Goal: Task Accomplishment & Management: Complete application form

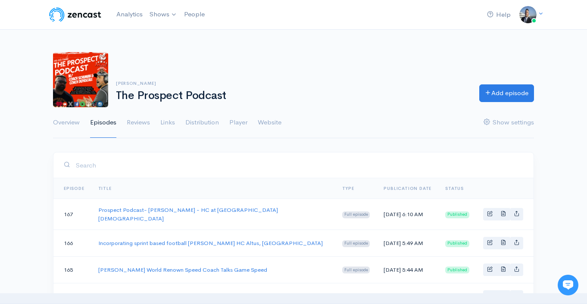
click at [319, 75] on div "David Schuman The Prospect Podcast Add episode" at bounding box center [294, 79] width 492 height 55
click at [129, 15] on link "Analytics" at bounding box center [129, 14] width 33 height 19
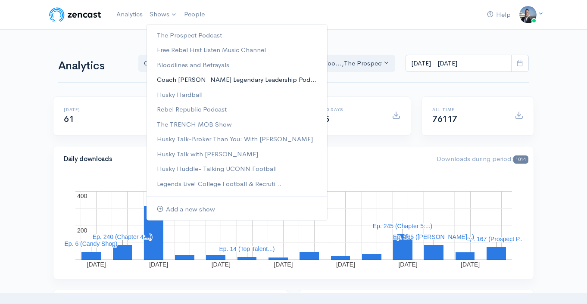
click at [212, 79] on link "Coach [PERSON_NAME] Legendary Leadership Pod..." at bounding box center [237, 79] width 181 height 15
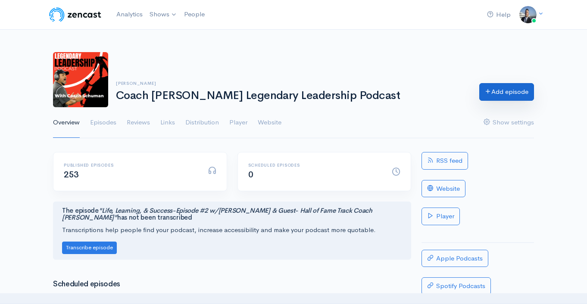
click at [508, 95] on link "Add episode" at bounding box center [507, 92] width 55 height 18
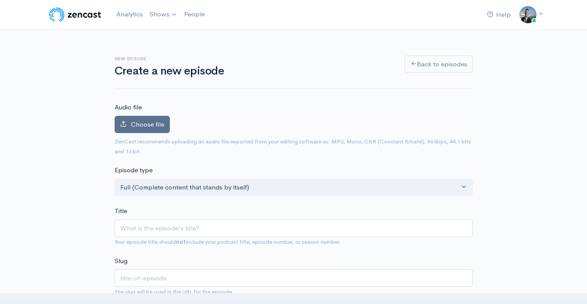
click at [153, 130] on label "Choose file" at bounding box center [142, 125] width 55 height 18
click at [0, 0] on input "Choose file" at bounding box center [0, 0] width 0 height 0
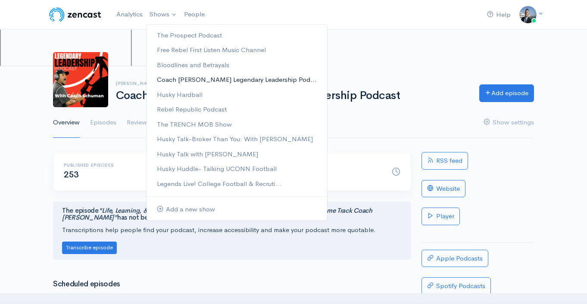
click at [187, 81] on link "Coach [PERSON_NAME] Legendary Leadership Pod..." at bounding box center [237, 79] width 181 height 15
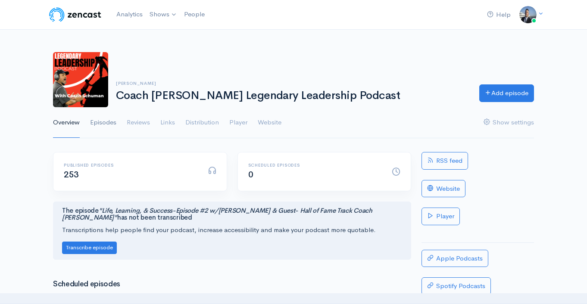
click at [107, 124] on link "Episodes" at bounding box center [103, 122] width 26 height 31
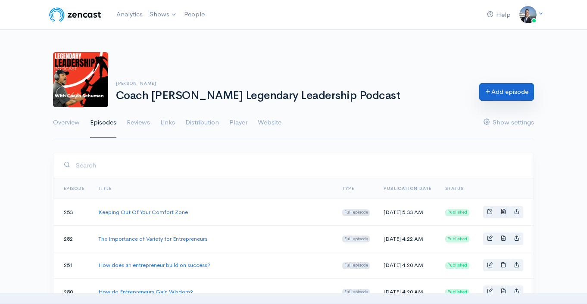
click at [485, 91] on icon at bounding box center [488, 91] width 6 height 6
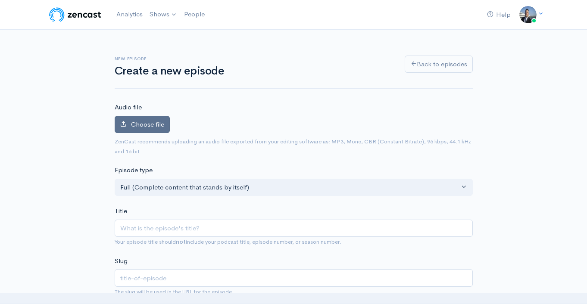
click at [127, 128] on label "Choose file" at bounding box center [142, 125] width 55 height 18
click at [0, 0] on input "Choose file" at bounding box center [0, 0] width 0 height 0
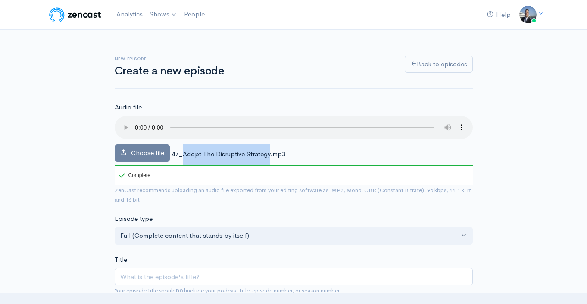
drag, startPoint x: 260, startPoint y: 155, endPoint x: 183, endPoint y: 153, distance: 77.2
click at [183, 153] on span "47_Adopt The Disruptive Strategy.mp3" at bounding box center [229, 154] width 114 height 8
copy span "Adopt The Disruptive Strategy"
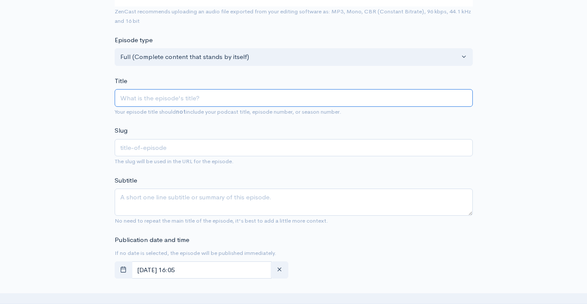
click at [201, 101] on input "Title" at bounding box center [294, 98] width 358 height 18
paste input "Adopt The Disruptive Strategy"
type input "Adopt The Disruptive Strategy"
type input "adopt-the-disruptive-strategy"
type input "Adopt The Disruptive Strategy"
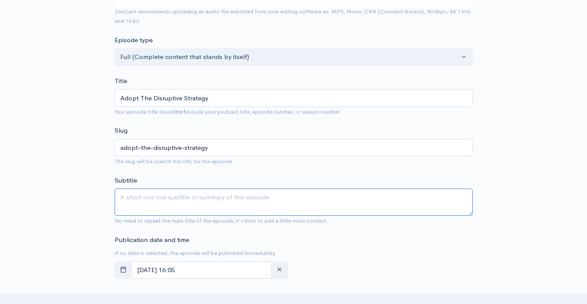
drag, startPoint x: 185, startPoint y: 191, endPoint x: 201, endPoint y: 188, distance: 16.2
click at [185, 191] on textarea "Subtitle" at bounding box center [294, 202] width 358 height 27
paste textarea "Adopt The Disruptive Strategy"
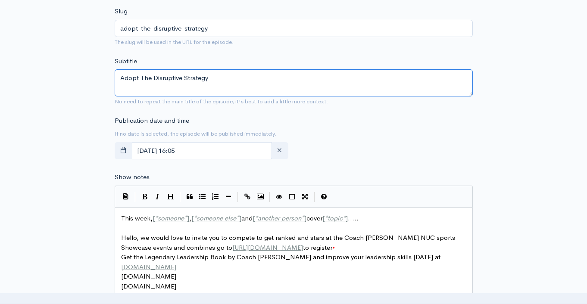
scroll to position [361, 0]
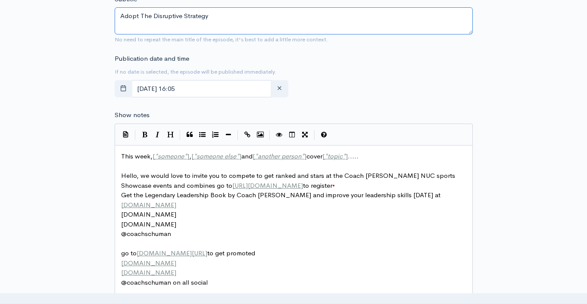
type textarea "Adopt The Disruptive Strategy"
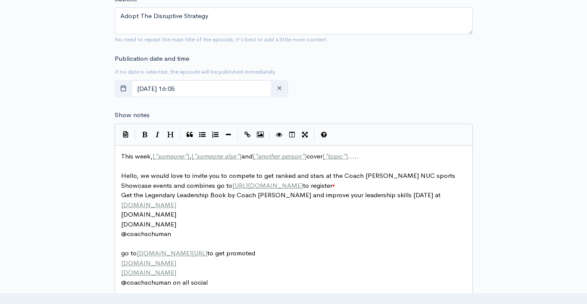
scroll to position [3, 0]
click at [143, 158] on span "This week, [ * someone * ] , [ * someone else * ] and [ * another person * ] co…" at bounding box center [240, 156] width 238 height 8
type textarea "This week, [*someone*], [*someone else*] and [*another person*] cover [*topic*]…"
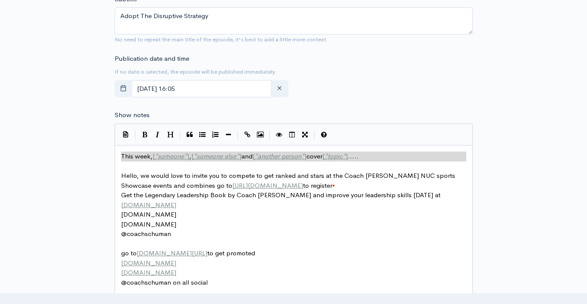
paste textarea
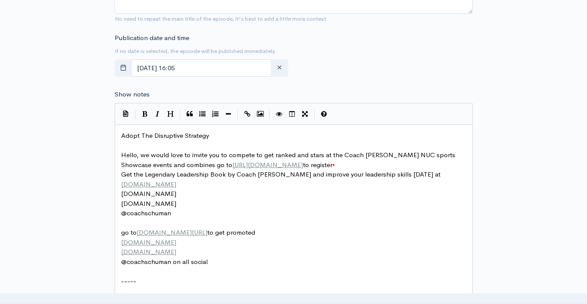
scroll to position [609, 0]
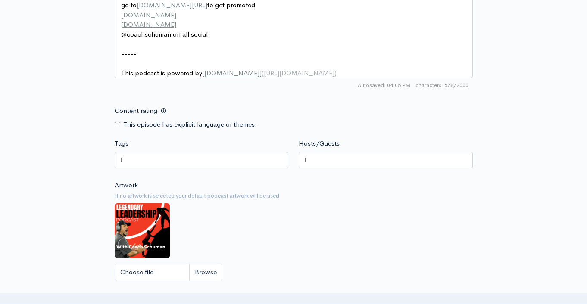
click at [210, 168] on div at bounding box center [202, 160] width 174 height 16
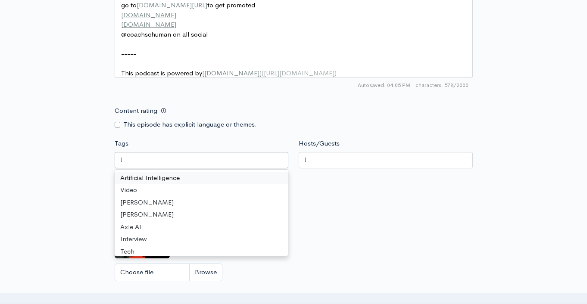
paste input "Adopt The Disruptive Strategy"
type input "Adopt The Disruptive Strategy"
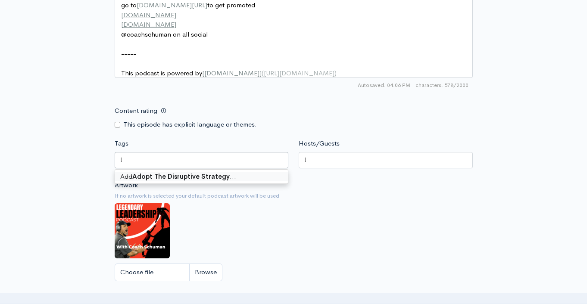
scroll to position [0, 0]
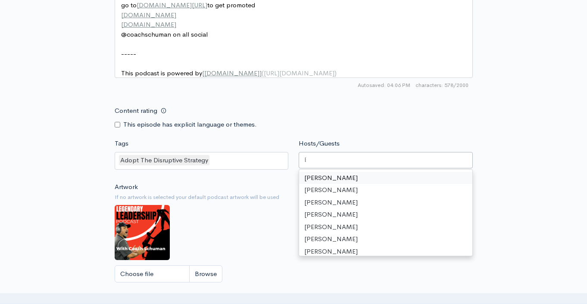
click at [336, 168] on div at bounding box center [386, 160] width 174 height 16
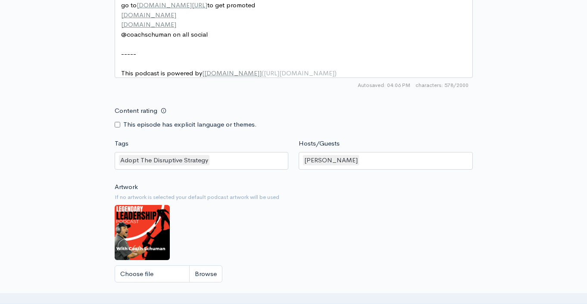
scroll to position [791, 0]
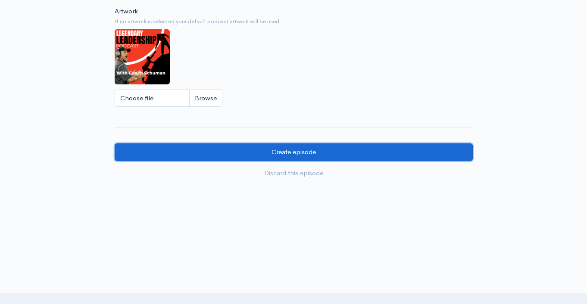
click at [294, 150] on input "Create episode" at bounding box center [294, 153] width 358 height 18
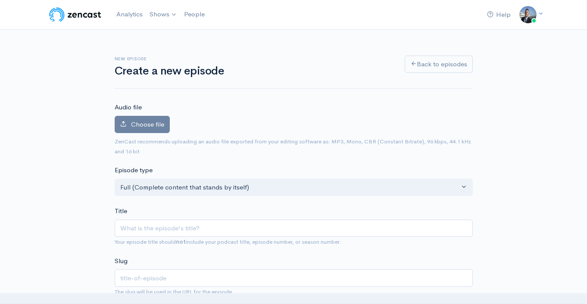
click at [135, 122] on span "Choose file" at bounding box center [147, 124] width 33 height 8
click at [0, 0] on input "Choose file" at bounding box center [0, 0] width 0 height 0
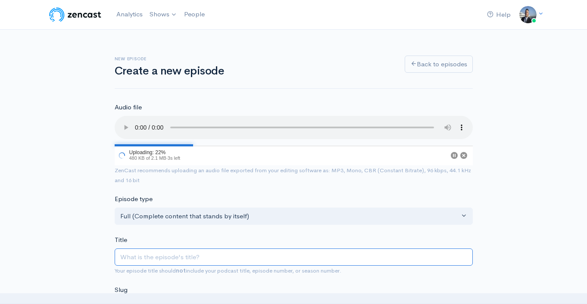
click at [241, 255] on input "Title" at bounding box center [294, 258] width 358 height 18
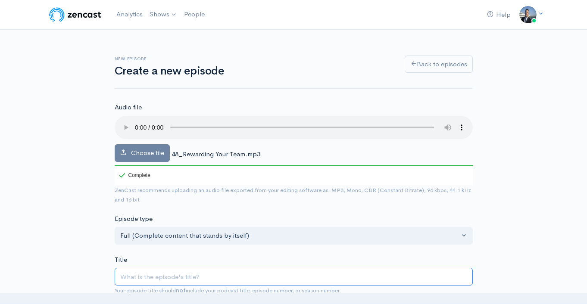
type input "E"
type input "e"
type input "Ex"
type input "ex"
type input "E"
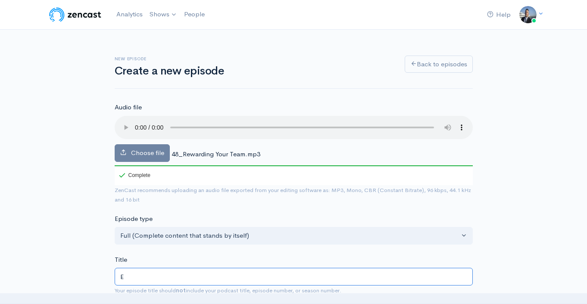
type input "e"
type input "Es"
type input "es"
type input "Est"
type input "est"
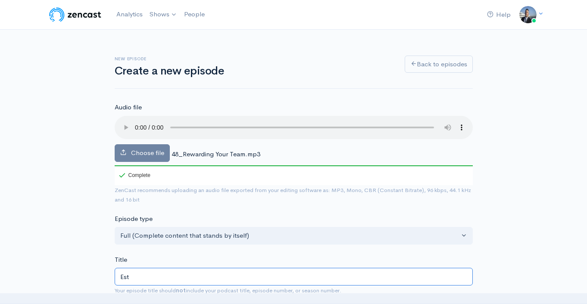
type input "Esta"
type input "esta"
type input "Estab"
type input "estab"
type input "Estaba"
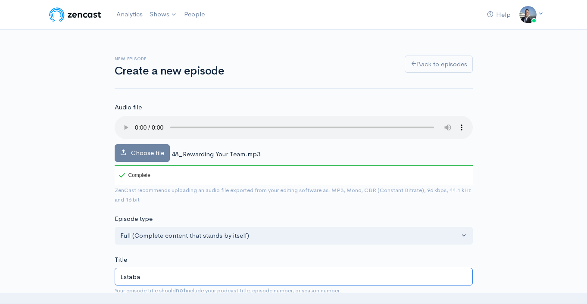
type input "estaba"
type input "Estabal"
type input "estabal"
type input "Estabali"
type input "estabali"
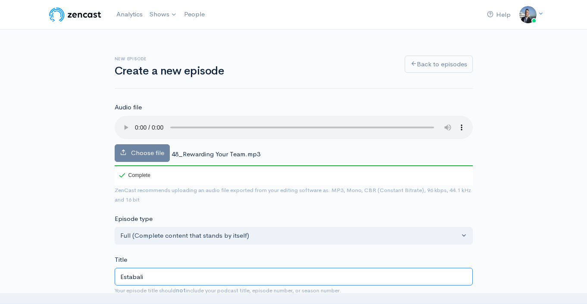
type input "Estabalis"
type input "estabalis"
type input "Estabalish"
type input "estabalish"
type input "Estabalis"
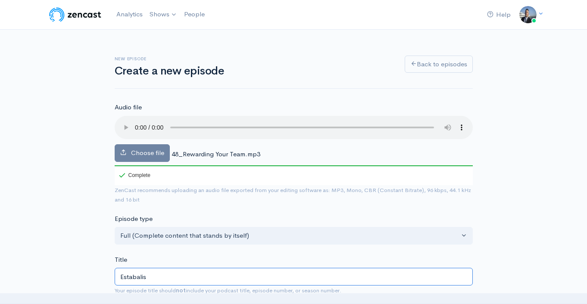
type input "estabalis"
type input "Estabalish"
type input "estabalish"
type input "Estabalishi"
type input "estabalishi"
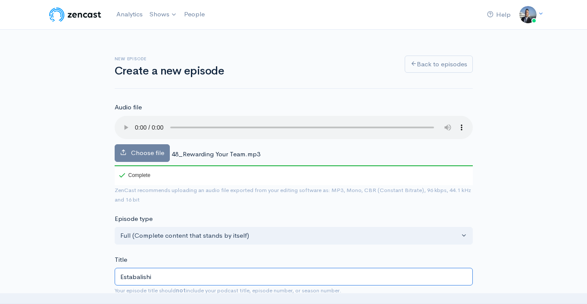
type input "Estabalishin"
type input "estabalishin"
type input "Estabalishing"
type input "estabalishing"
click at [137, 277] on input "Estabalishing" at bounding box center [294, 277] width 358 height 18
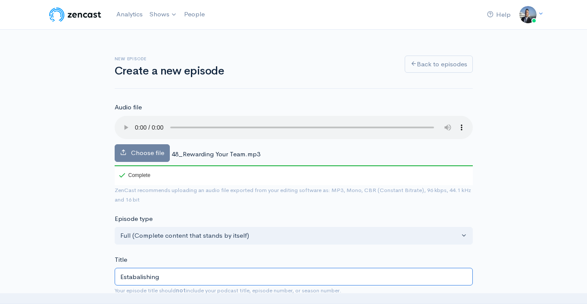
click at [137, 277] on input "Estabalishing" at bounding box center [294, 277] width 358 height 18
click at [221, 277] on input "Establishing" at bounding box center [294, 277] width 358 height 18
type input "Establishing F"
type input "establishing-f"
type input "Establishing Fan"
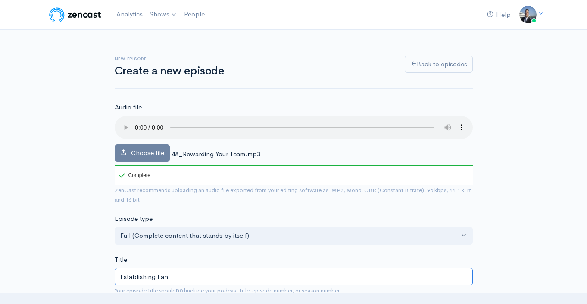
type input "establishing-fan"
type input "Establishing Fant"
type input "establishing-fant"
type input "Establishing Fantas"
type input "establishing-fantas"
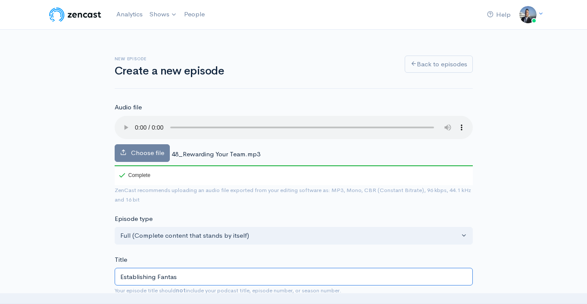
type input "Establishing Fantast"
type input "establishing-fantast"
type input "Establishing Fantasti"
type input "establishing-fantasti"
type input "Establishing Fantastic"
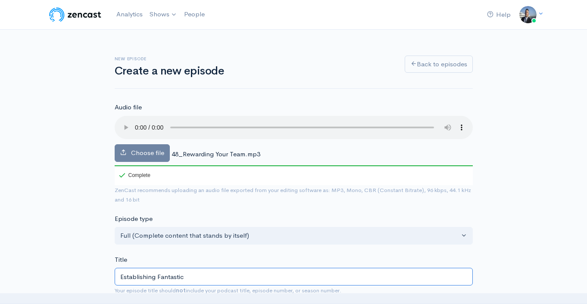
type input "establishing-fantastic"
type input "Establishing Fantastic R"
type input "establishing-fantastic-r"
type input "Establishing Fantastic Re"
type input "establishing-fantastic-re"
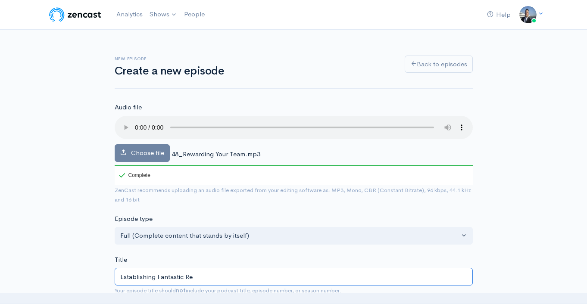
type input "Establishing Fantastic Rew"
type input "establishing-fantastic-rew"
type input "Establishing Fantastic Rewa"
type input "establishing-fantastic-rewa"
type input "Establishing Fantastic Rewar"
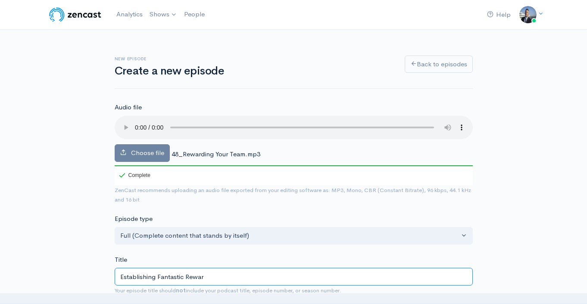
type input "establishing-fantastic-rewar"
type input "Establishing Fantastic Reward"
type input "establishing-fantastic-reward"
type input "Establishing Fantastic Rewards"
type input "establishing-fantastic-rewards"
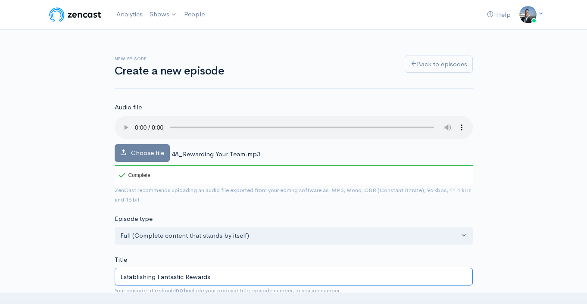
type input "Establishing Fantastic Rewards F"
type input "establishing-fantastic-rewards-f"
type input "Establishing Fantastic Rewards Fo"
type input "establishing-fantastic-rewards-fo"
type input "Establishing Fantastic Rewards For"
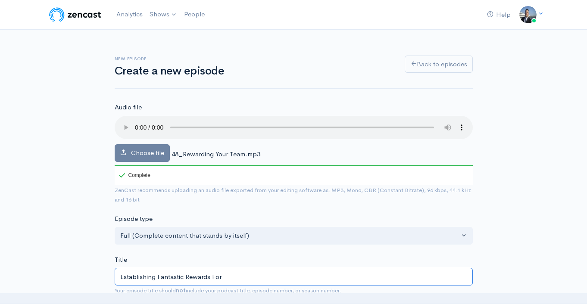
type input "establishing-fantastic-rewards-for"
type input "Establishing Fantastic Rewards For Y"
type input "establishing-fantastic-rewards-for-y"
type input "Establishing Fantastic Rewards For You"
type input "establishing-fantastic-rewards-for-you"
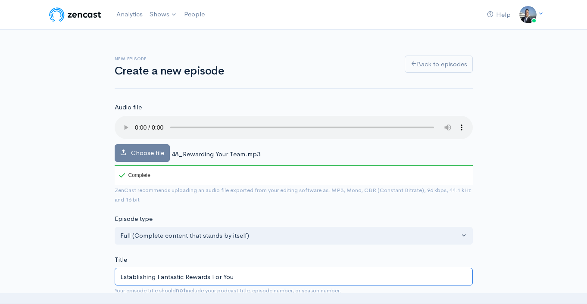
type input "Establishing Fantastic Rewards For Your"
type input "establishing-fantastic-rewards-for-your"
type input "Establishing Fantastic Rewards For Your T"
type input "establishing-fantastic-rewards-for-your-t"
type input "Establishing Fantastic Rewards For Your Te"
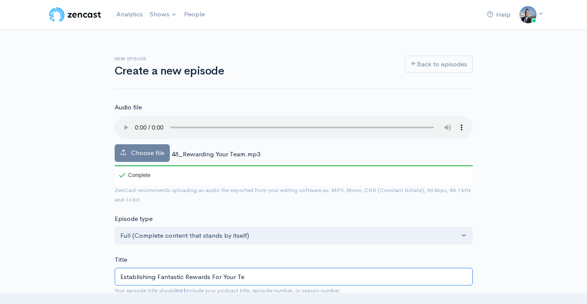
type input "establishing-fantastic-rewards-for-your-te"
type input "Establishing Fantastic Rewards For Your Team"
type input "establishing-fantastic-rewards-for-your-team"
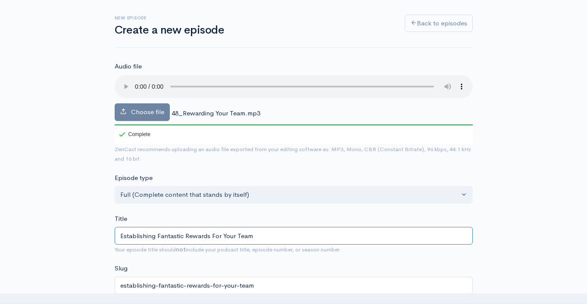
scroll to position [71, 0]
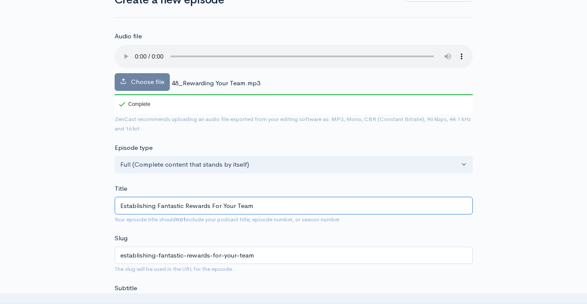
click at [239, 203] on input "Establishing Fantastic Rewards For Your Team" at bounding box center [294, 206] width 358 height 18
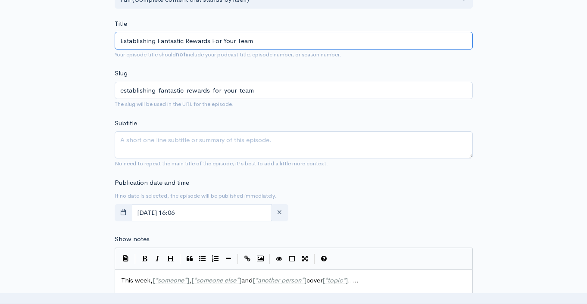
type input "Establishing Fantastic Rewards For Your Team"
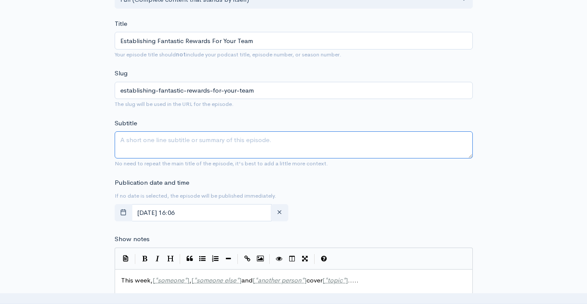
click at [196, 135] on textarea "Subtitle" at bounding box center [294, 145] width 358 height 27
paste textarea "Establishing Fantastic Rewards For Your Team"
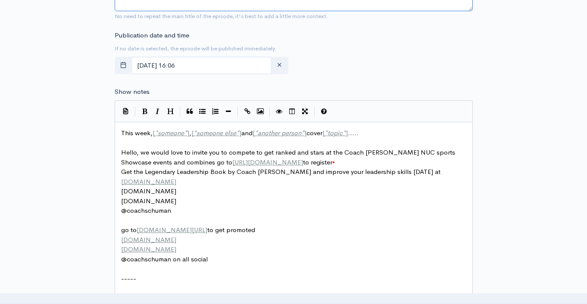
scroll to position [414, 0]
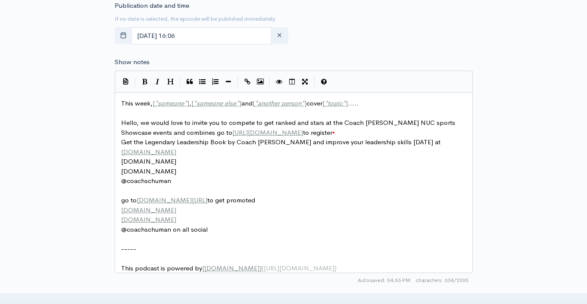
type textarea "Establishing Fantastic Rewards For Your Team"
click at [141, 103] on span "This week, [ * someone * ] , [ * someone else * ] and [ * another person * ] co…" at bounding box center [240, 103] width 238 height 8
type textarea "week"
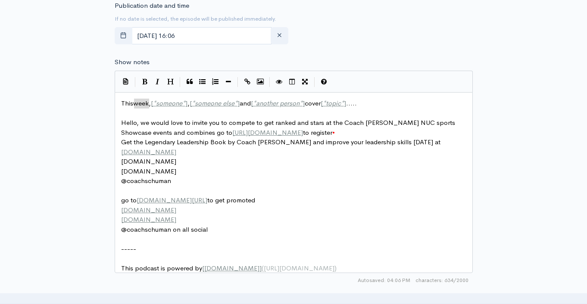
paste textarea
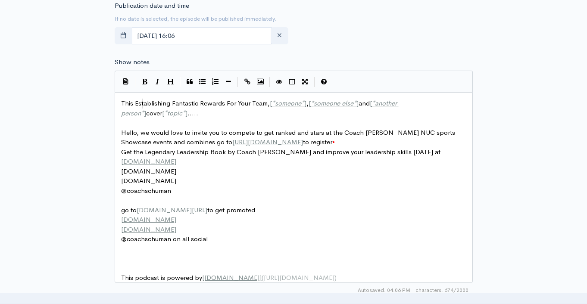
click at [142, 104] on span "This Establishing Fantastic Rewards For Your Team, [ * someone * ] , [ * someon…" at bounding box center [260, 108] width 278 height 18
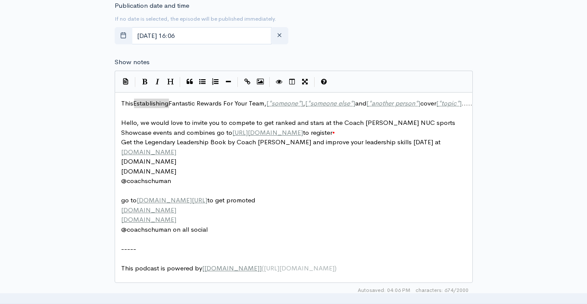
type textarea "This Establishing Fantastic Rewards For Your Team, [*someone*], [*someone else*…"
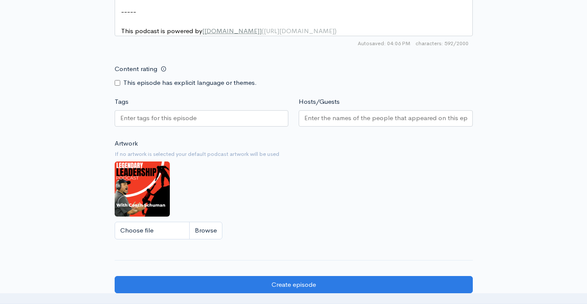
scroll to position [704, 0]
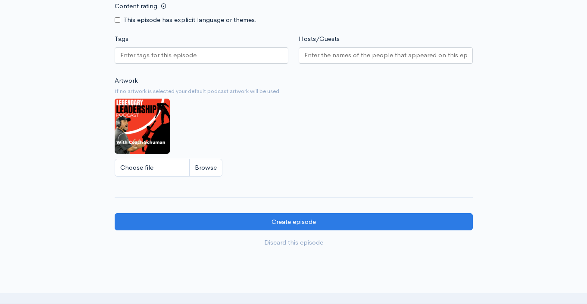
click at [200, 60] on div at bounding box center [202, 55] width 174 height 16
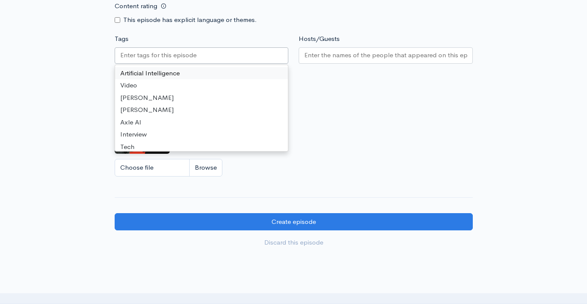
paste input "Establishing Fantastic Rewards For Your Team"
type input "Establishing Fantastic Rewards For Your Team"
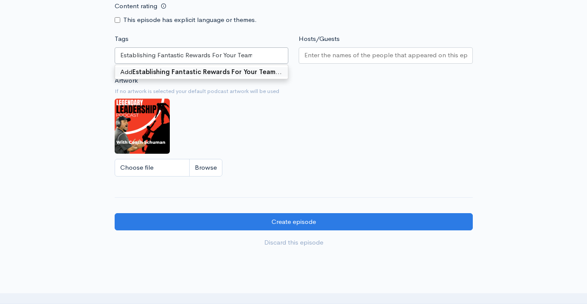
click at [225, 79] on div "Add Establishing Fantastic Rewards For Your Team …" at bounding box center [201, 72] width 173 height 14
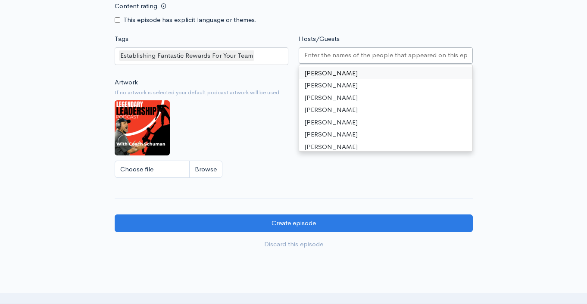
click at [344, 60] on input "Hosts/Guests" at bounding box center [385, 55] width 163 height 10
drag, startPoint x: 339, startPoint y: 80, endPoint x: 366, endPoint y: 80, distance: 26.7
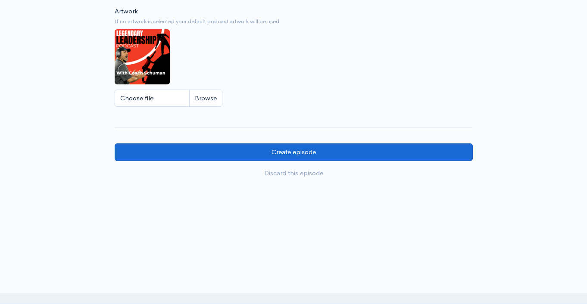
scroll to position [782, 0]
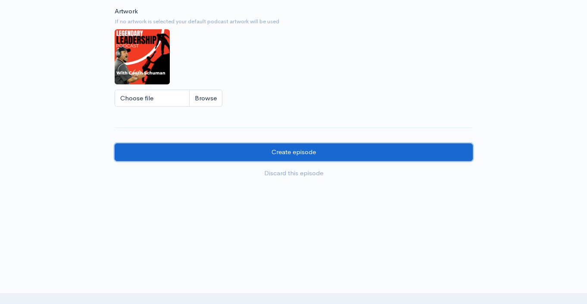
click at [263, 150] on input "Create episode" at bounding box center [294, 153] width 358 height 18
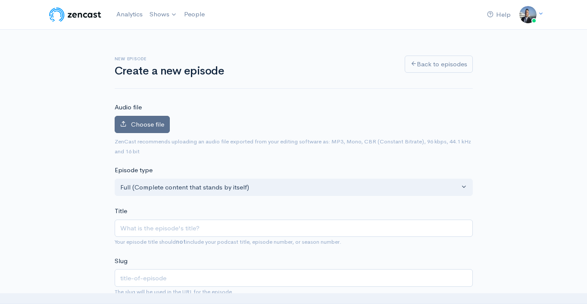
click at [156, 128] on span "Choose file" at bounding box center [147, 124] width 33 height 8
click at [0, 0] on input "Choose file" at bounding box center [0, 0] width 0 height 0
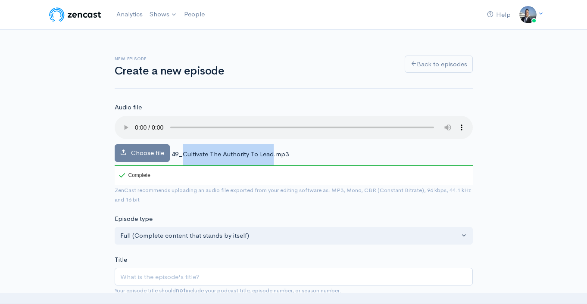
drag, startPoint x: 272, startPoint y: 152, endPoint x: 183, endPoint y: 154, distance: 89.3
click at [183, 154] on span "49_Cultivate The Authority To Lead.mp3" at bounding box center [230, 154] width 117 height 8
copy span "Cultivate The Authority To Lead"
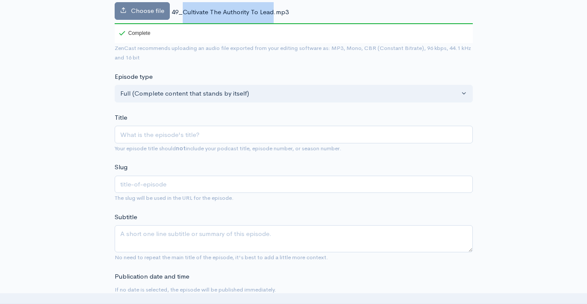
scroll to position [186, 0]
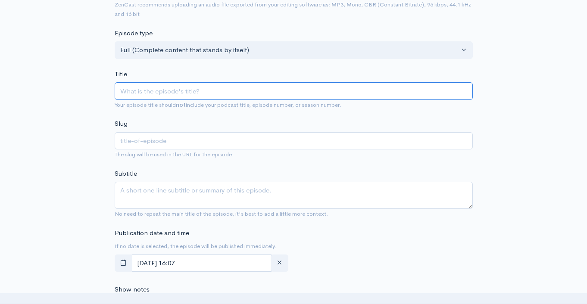
drag, startPoint x: 212, startPoint y: 88, endPoint x: 213, endPoint y: 95, distance: 7.0
click at [212, 88] on input "Title" at bounding box center [294, 91] width 358 height 18
paste input "Cultivate The Authority To Lead"
type input "Cultivate The Authority To Lead"
type input "cultivate-the-authority-to-lead"
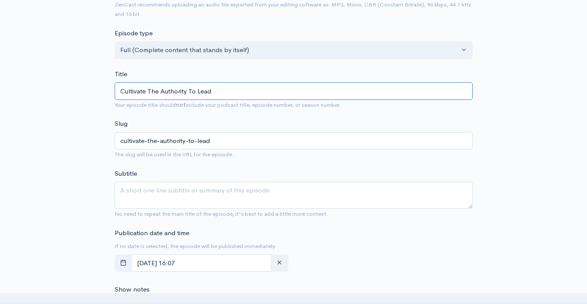
type input "Cultivate The Authority To Lead"
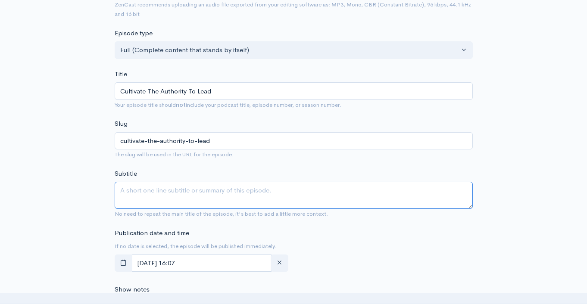
click at [212, 190] on textarea "Subtitle" at bounding box center [294, 195] width 358 height 27
paste textarea "Cultivate The Authority To Lead"
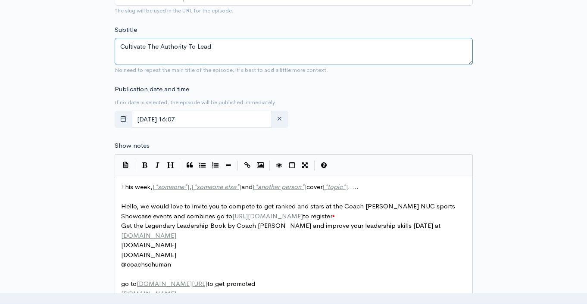
scroll to position [375, 0]
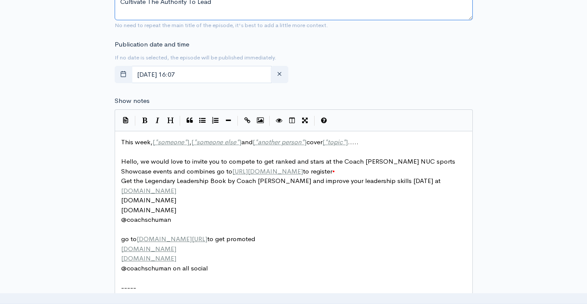
type textarea "Cultivate The Authority To Lead"
click at [135, 138] on pre "This week, [ * someone * ] , [ * someone else * ] and [ * another person * ] co…" at bounding box center [296, 143] width 355 height 10
type textarea "This week, [*someone*], [*someone else*] and [*another person*] cover [*topic*]…"
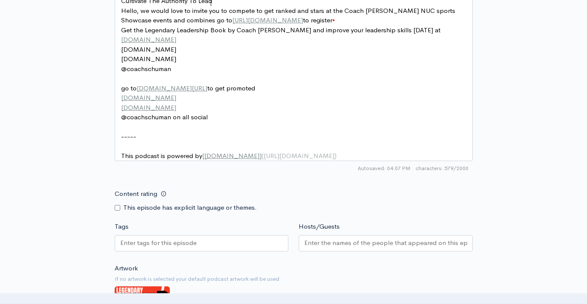
scroll to position [564, 0]
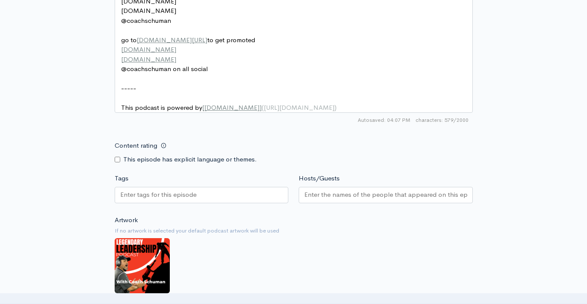
click at [235, 204] on div at bounding box center [202, 195] width 174 height 16
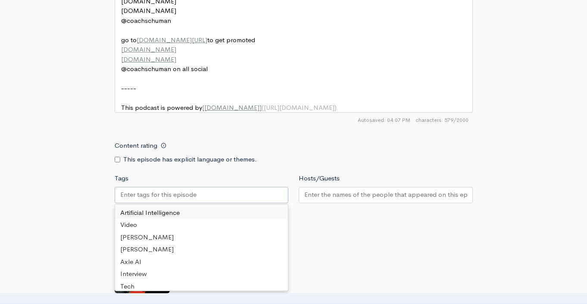
paste input "Cultivate The Authority To Lead"
type input "Cultivate The Authority To Lead"
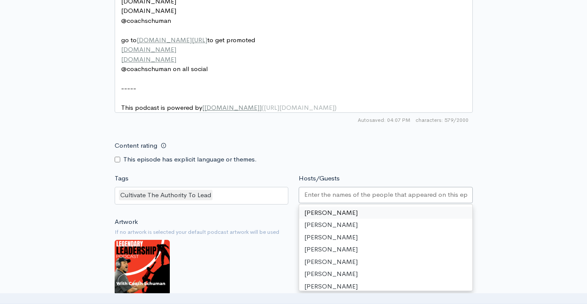
click at [335, 200] on input "Hosts/Guests" at bounding box center [385, 195] width 163 height 10
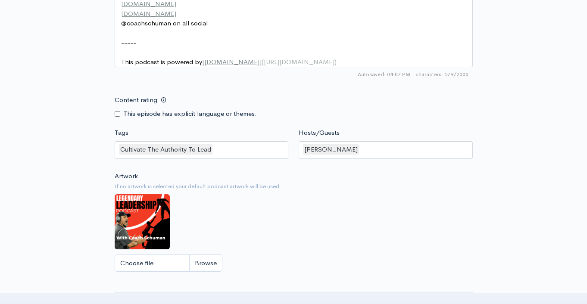
scroll to position [782, 0]
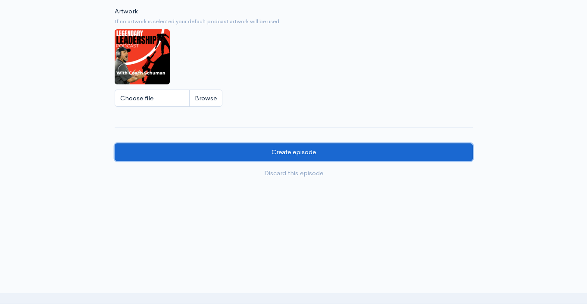
click at [241, 150] on input "Create episode" at bounding box center [294, 153] width 358 height 18
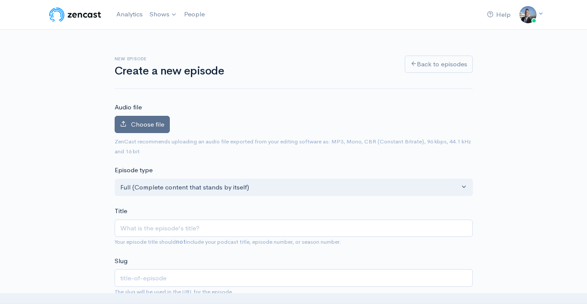
click at [141, 120] on span "Choose file" at bounding box center [147, 124] width 33 height 8
click at [0, 0] on input "Choose file" at bounding box center [0, 0] width 0 height 0
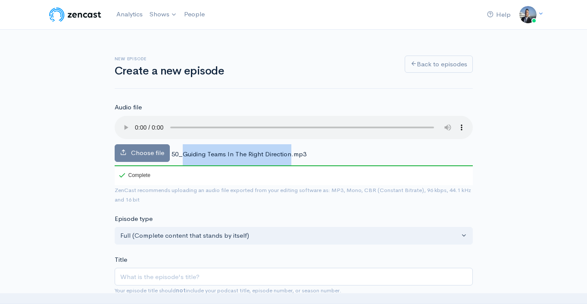
drag, startPoint x: 183, startPoint y: 153, endPoint x: 289, endPoint y: 160, distance: 105.9
click at [289, 160] on div "Choose file 50_Guiding Teams In The Right Direction.mp3 100 Complete" at bounding box center [294, 150] width 358 height 69
copy span "Guiding Teams In The Right Direction"
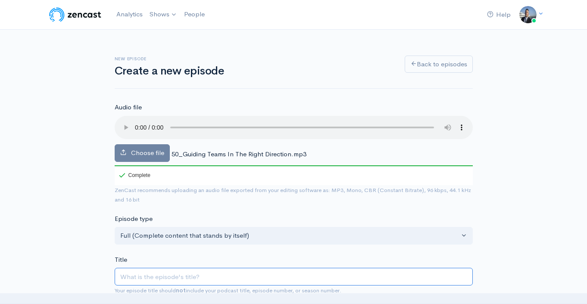
click at [218, 284] on input "Title" at bounding box center [294, 277] width 358 height 18
type input "W"
type input "w"
type input "Wh"
type input "wh"
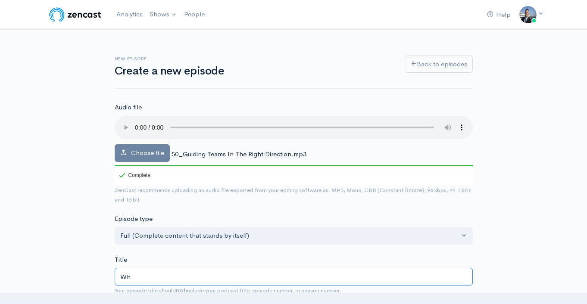
type input "Wha"
type input "wha"
type input "What"
type input "what"
type input "What i"
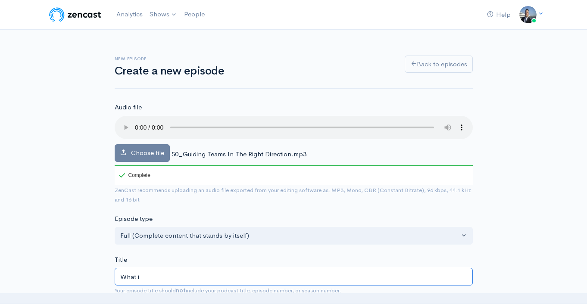
type input "what-i"
type input "What is"
type input "what-is"
type input "What is th"
type input "what-is-t"
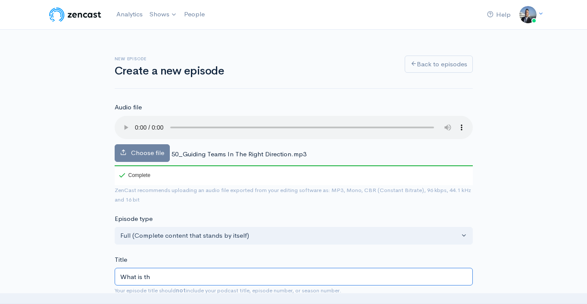
type input "What is the"
type input "what-is-the"
type input "What is the 5"
type input "what-is-the-5"
type input "What is the 5 B"
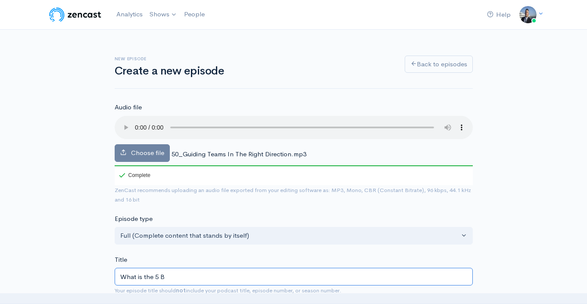
type input "what-is-the-5-b"
type input "What is the 5 Be"
type input "what-is-the-5-be"
type input "What is the 5 Bes"
type input "what-is-the-5-bes"
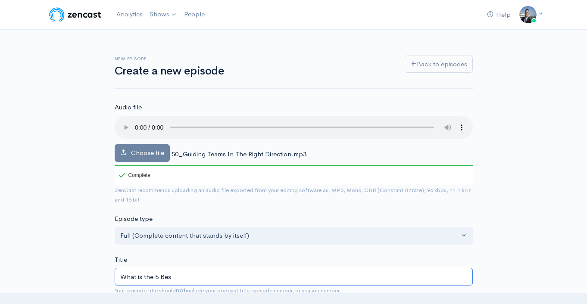
type input "What is the 5 Best"
type input "what-is-the-5-best"
type input "What is the 5 Best W"
type input "what-is-the-5-best-w"
type input "What is the 5 Best Way"
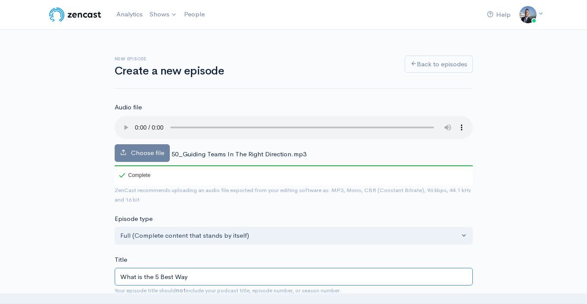
type input "what-is-the-5-best-way"
type input "What is the 5 Best Ways"
type input "what-is-the-5-best-ways"
type input "What is the 5 Best Ways t"
type input "what-is-the-5-best-ways-t"
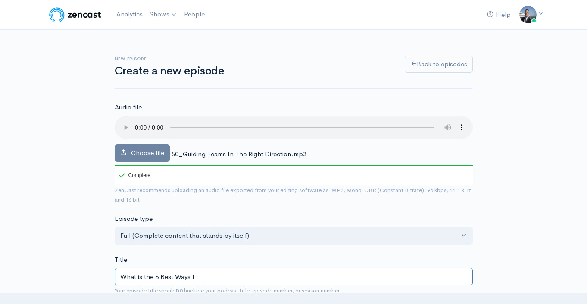
type input "What is the 5 Best Ways to"
type input "what-is-the-5-best-ways-to"
type input "What is the 5 Best Ways to G"
type input "what-is-the-5-best-ways-to-g"
type input "What is the 5 Best Ways to Gu"
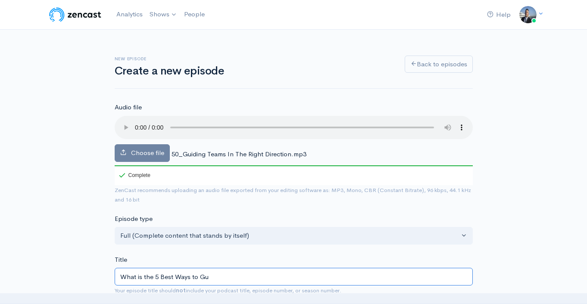
type input "what-is-the-5-best-ways-to-gu"
type input "What is the 5 Best Ways to Gui"
type input "what-is-the-5-best-ways-to-gui"
type input "What is the 5 Best Ways to Guid"
type input "what-is-the-5-best-ways-to-guid"
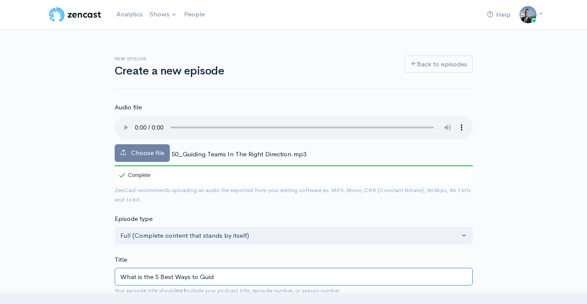
type input "What is the 5 Best Ways to Guide"
type input "what-is-the-5-best-ways-to-guide"
type input "What is the 5 Best Ways to Guide Y"
type input "what-is-the-5-best-ways-to-guide-y"
type input "What is the 5 Best Ways to Guide You"
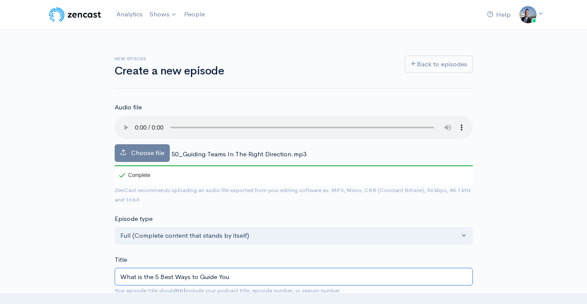
type input "what-is-the-5-best-ways-to-guide-you"
type input "What is the 5 Best Ways to Guide Your"
type input "what-is-the-5-best-ways-to-guide-your"
type input "What is the 5 Best Ways to Guide Your T"
type input "what-is-the-5-best-ways-to-guide-your-t"
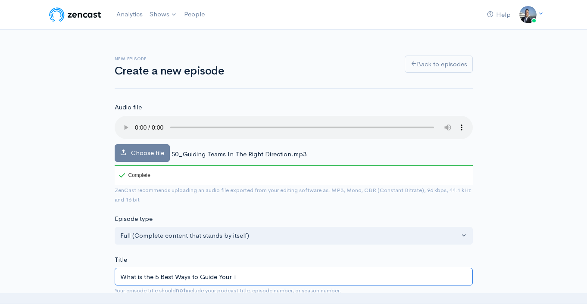
type input "What is the 5 Best Ways to Guide Your Te"
type input "what-is-the-5-best-ways-to-guide-your-te"
type input "What is the 5 Best Ways to Guide Your Team"
type input "what-is-the-5-best-ways-to-guide-your-team"
type input "What is the 5 Best Ways to Guide Your Teams"
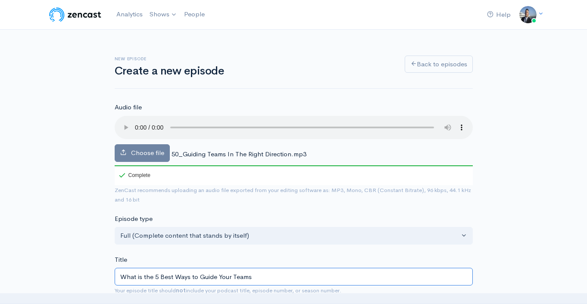
type input "what-is-the-5-best-ways-to-guide-your-teams"
type input "What is the 5 Best Ways to Guide Your Teams i"
type input "what-is-the-5-best-ways-to-guide-your-teams-i"
type input "What is the 5 Best Ways to Guide Your Teams in"
type input "what-is-the-5-best-ways-to-guide-your-teams-in"
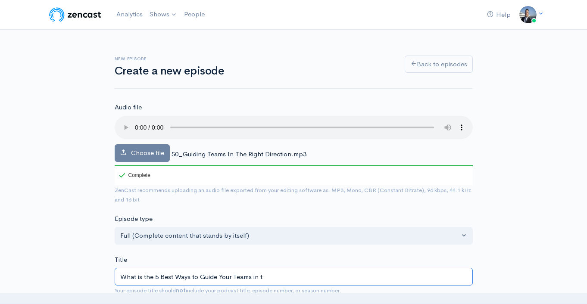
type input "What is the 5 Best Ways to Guide Your Teams in th"
type input "what-is-the-5-best-ways-to-guide-your-teams-in-th"
type input "What is the 5 Best Ways to Guide Your Teams in the"
type input "what-is-the-5-best-ways-to-guide-your-teams-in-the"
type input "What is the 5 Best Ways to Guide Your Teams in the R"
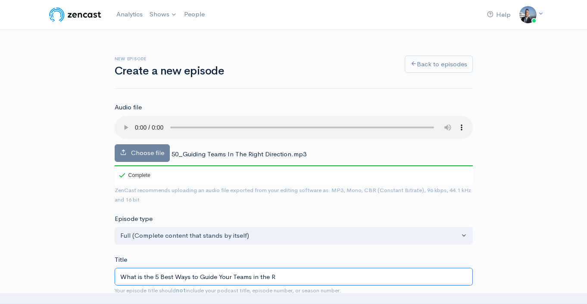
type input "what-is-the-5-best-ways-to-guide-your-teams-in-the-r"
type input "What is the 5 Best Ways to Guide Your Teams in the Ri"
type input "what-is-the-5-best-ways-to-guide-your-teams-in-the-ri"
type input "What is the 5 Best Ways to Guide Your Teams in the Rig"
type input "what-is-the-5-best-ways-to-guide-your-teams-in-the-rig"
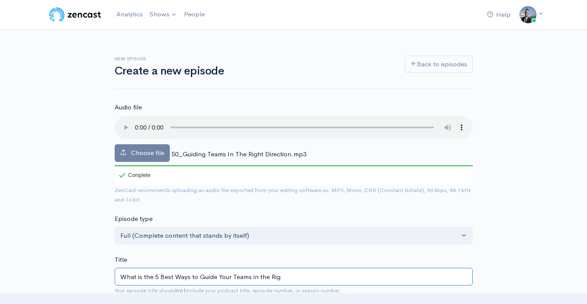
type input "What is the 5 Best Ways to Guide Your Teams in the Righ"
type input "what-is-the-5-best-ways-to-guide-your-teams-in-the-righ"
type input "What is the 5 Best Ways to Guide Your Teams in the Right"
type input "what-is-the-5-best-ways-to-guide-your-teams-in-the-right"
type input "What is the 5 Best Ways to Guide Your Teams in the Right D"
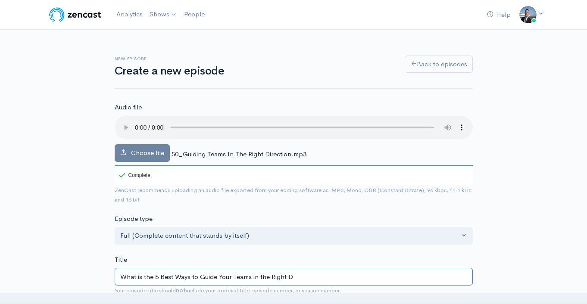
type input "what-is-the-5-best-ways-to-guide-your-teams-in-the-right-d"
type input "What is the 5 Best Ways to Guide Your Teams in the Right Dir"
type input "what-is-the-5-best-ways-to-guide-your-teams-in-the-right-dir"
type input "What is the 5 Best Ways to Guide Your Teams in the Right Dire"
type input "what-is-the-5-best-ways-to-guide-your-teams-in-the-right-dire"
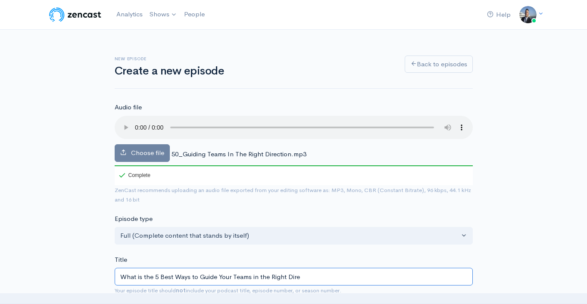
type input "What is the 5 Best Ways to Guide Your Teams in the Right Direc"
type input "what-is-the-5-best-ways-to-guide-your-teams-in-the-right-direc"
type input "What is the 5 Best Ways to Guide Your Teams in the Right Directi"
type input "what-is-the-5-best-ways-to-guide-your-teams-in-the-right-directi"
type input "What is the 5 Best Ways to Guide Your Teams in the Right Directio"
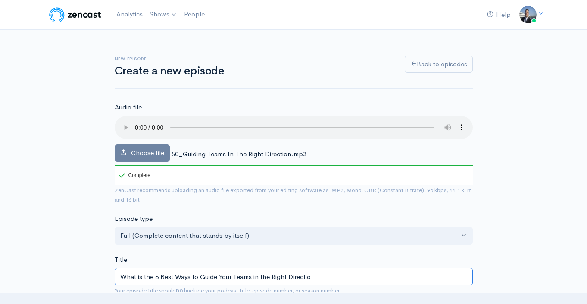
type input "what-is-the-5-best-ways-to-guide-your-teams-in-the-right-directio"
type input "What is the 5 Best Ways to Guide Your Teams in the Right Direction"
type input "what-is-the-5-best-ways-to-guide-your-teams-in-the-right-direction"
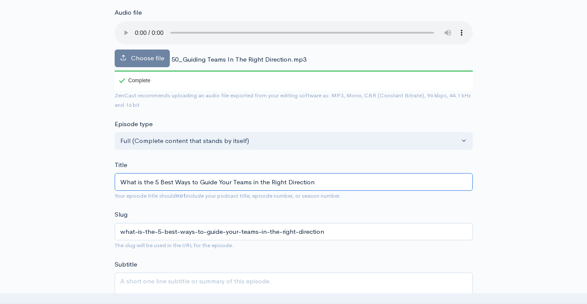
scroll to position [167, 0]
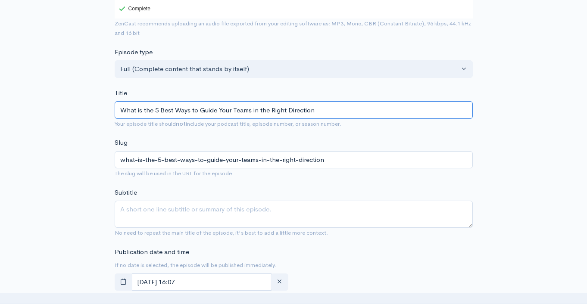
click at [270, 110] on input "What is the 5 Best Ways to Guide Your Teams in the Right Direction" at bounding box center [294, 110] width 358 height 18
type input "What is the 5 Best Ways to Guide Your Teams in the Right Direction"
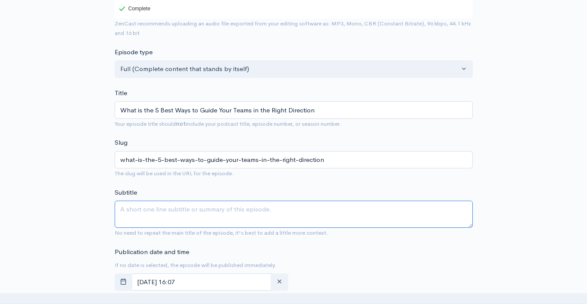
drag, startPoint x: 278, startPoint y: 212, endPoint x: 303, endPoint y: 205, distance: 25.9
click at [279, 213] on textarea "Subtitle" at bounding box center [294, 214] width 358 height 27
paste textarea "What is the 5 Best Ways to Guide Your Teams in the Right Direction"
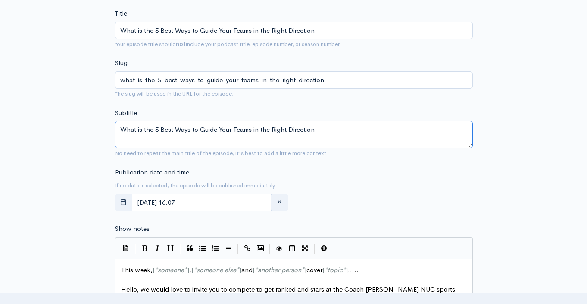
scroll to position [251, 0]
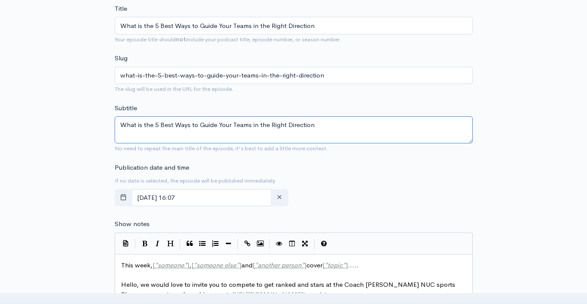
type textarea "What is the 5 Best Ways to Guide Your Teams in the Right Direction"
click at [227, 268] on span "someone else" at bounding box center [217, 265] width 40 height 8
type textarea "This week, [*someone*], [*someone else*] and [*another person*] cover [*topic*]…"
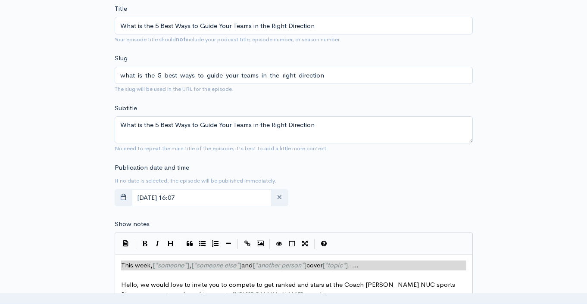
paste textarea
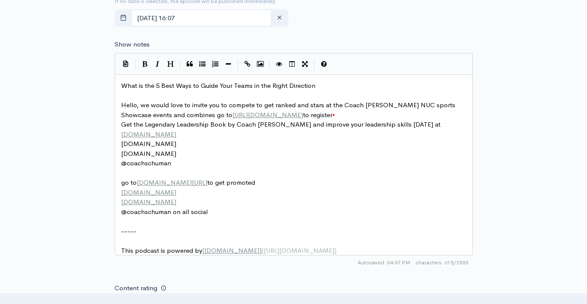
scroll to position [533, 0]
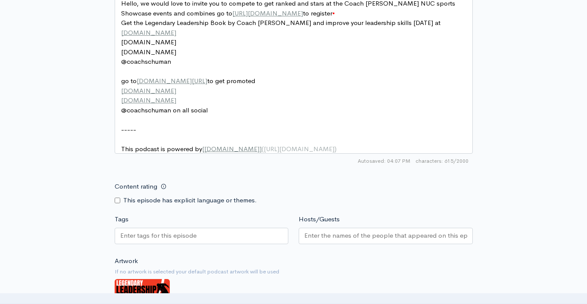
click at [239, 243] on div at bounding box center [202, 236] width 174 height 16
paste input "What is the 5 Best Ways to Guide Your Teams in the Right Direction"
type input "What is the 5 Best Ways to Guide Your Teams in the Right Direction"
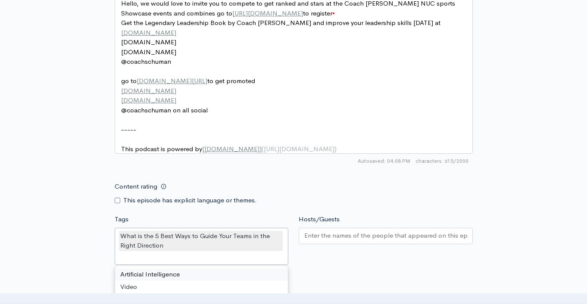
scroll to position [0, 0]
click at [344, 241] on input "Hosts/Guests" at bounding box center [385, 236] width 163 height 10
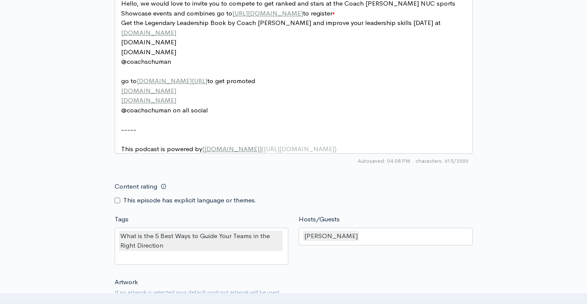
drag, startPoint x: 490, startPoint y: 192, endPoint x: 494, endPoint y: 194, distance: 4.8
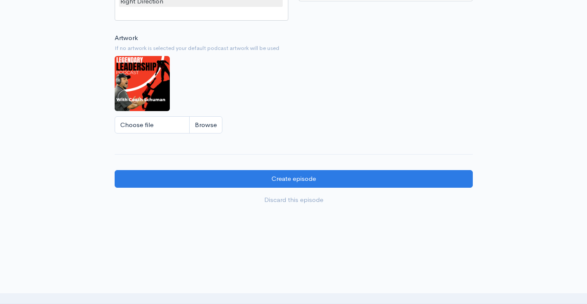
scroll to position [811, 0]
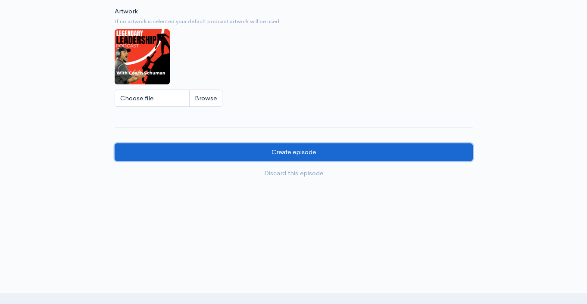
click at [287, 152] on input "Create episode" at bounding box center [294, 153] width 358 height 18
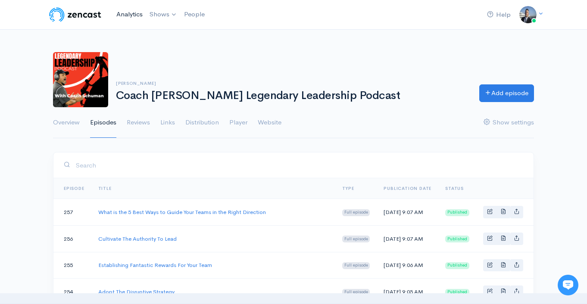
click at [129, 16] on link "Analytics" at bounding box center [129, 14] width 33 height 19
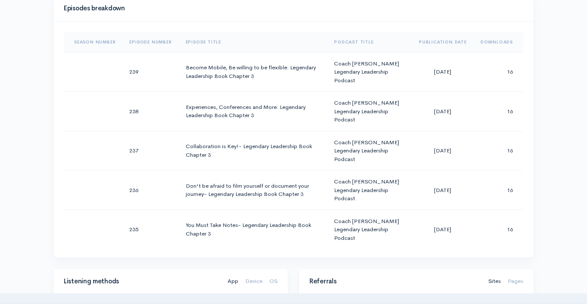
scroll to position [439, 0]
click at [488, 35] on th "Downloads" at bounding box center [499, 41] width 50 height 21
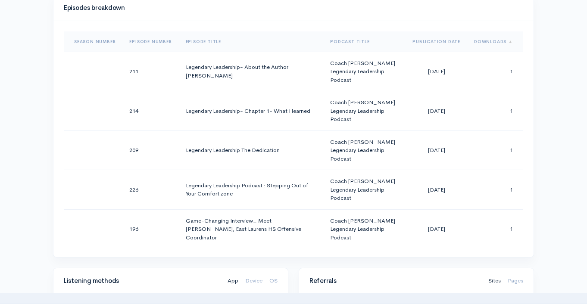
click at [488, 38] on th "Downloads" at bounding box center [495, 41] width 56 height 21
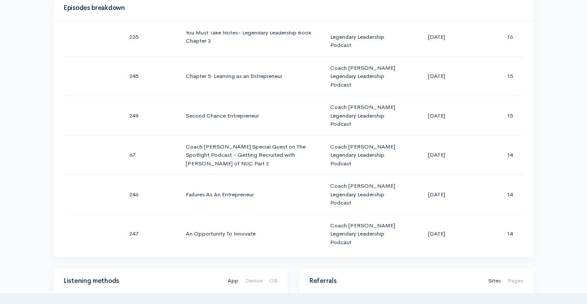
scroll to position [618, 0]
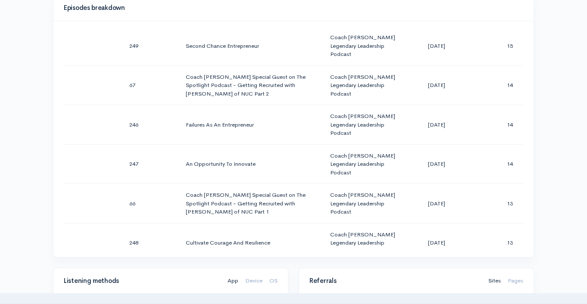
click at [554, 148] on div "Help Notifications View all Your profile Team settings Coach [PERSON_NAME] Spor…" at bounding box center [293, 172] width 587 height 1222
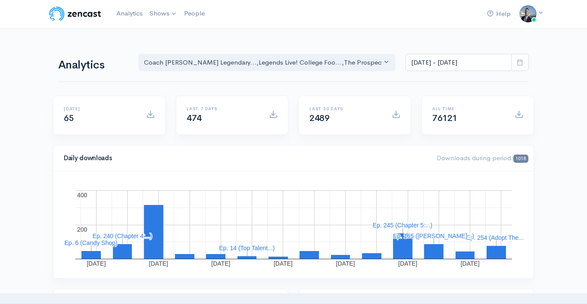
scroll to position [0, 0]
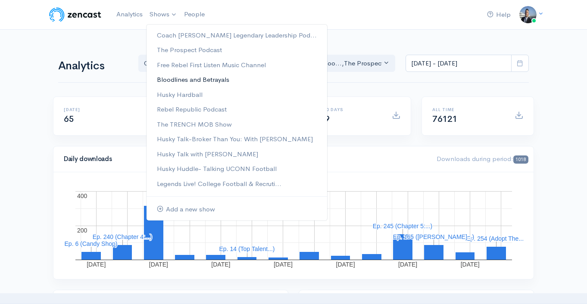
click at [191, 79] on link "Bloodlines and Betrayals" at bounding box center [237, 79] width 181 height 15
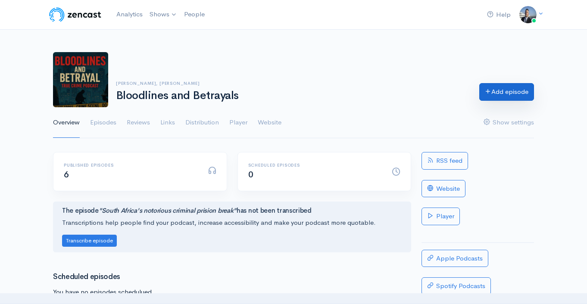
click at [508, 94] on link "Add episode" at bounding box center [507, 92] width 55 height 18
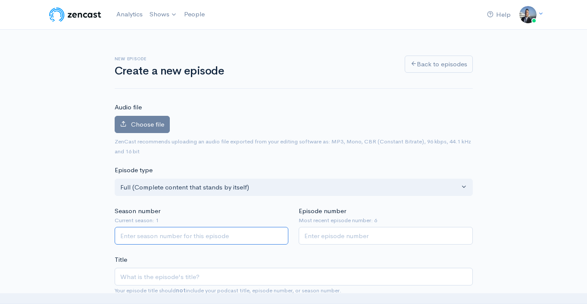
click at [202, 234] on input "Season number" at bounding box center [202, 236] width 174 height 18
type input "1"
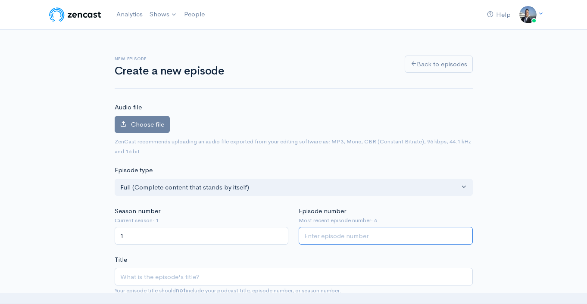
click at [332, 244] on input "Episode number" at bounding box center [386, 236] width 174 height 18
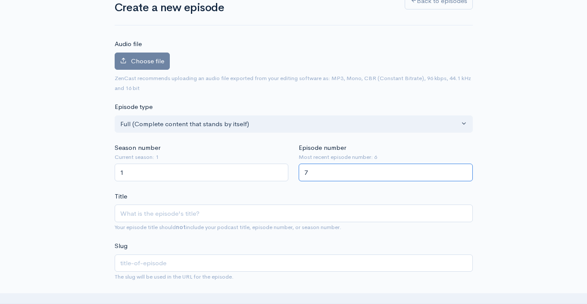
scroll to position [176, 0]
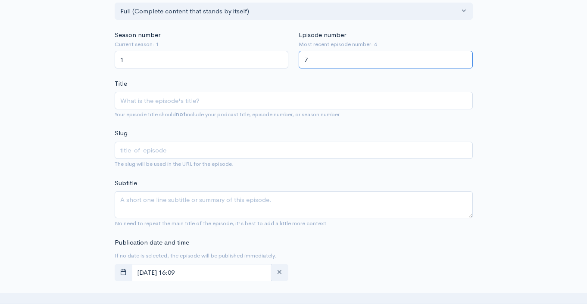
type input "7"
click at [183, 102] on input "Title" at bounding box center [294, 101] width 358 height 18
paste input "Bloodlines and betrayals analyzing the assassination of [PERSON_NAME]"
type input "Bloodlines and betrayals analyzing the assassination of [PERSON_NAME]"
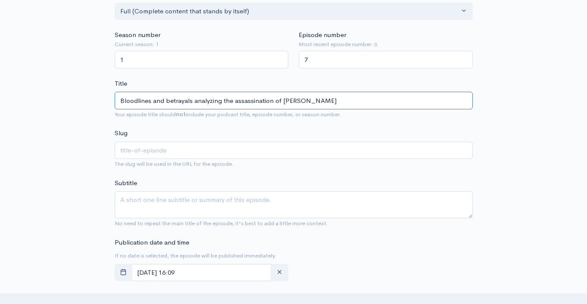
type input "bloodlines-and-betrayals-analyzing-the-assassination-of-[PERSON_NAME]"
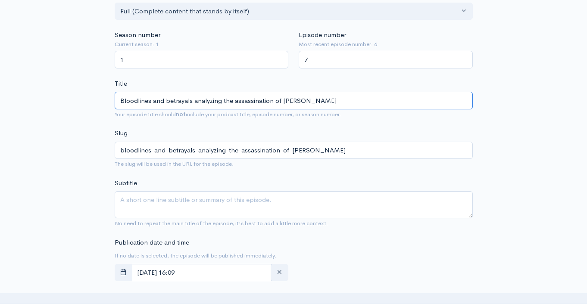
type input "Bloodlines and betrayals analyzing the assassination of [PERSON_NAME]"
click at [181, 201] on textarea "Subtitle" at bounding box center [294, 204] width 358 height 27
paste textarea "Bloodlines and betrayals analyzing the assassination of [PERSON_NAME]"
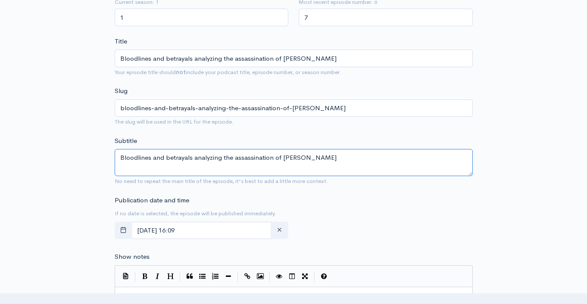
scroll to position [349, 0]
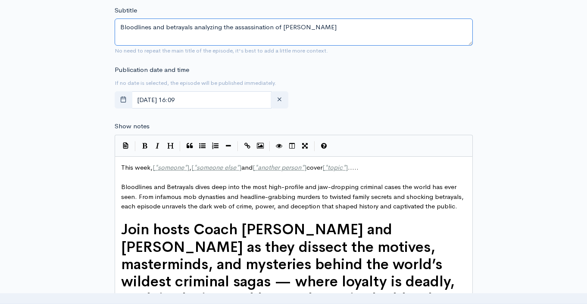
type textarea "Bloodlines and betrayals analyzing the assassination of [PERSON_NAME]"
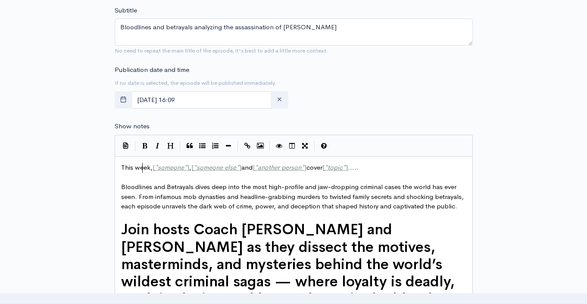
click at [142, 168] on span "This week, [ * someone * ] , [ * someone else * ] and [ * another person * ] co…" at bounding box center [240, 167] width 238 height 8
type textarea "This week, [*someone*], [*someone else*] and [*another person*] cover [*topic*]…"
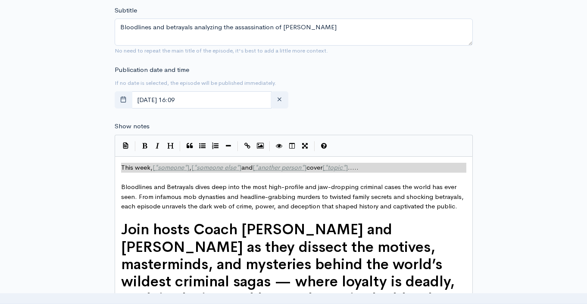
paste textarea
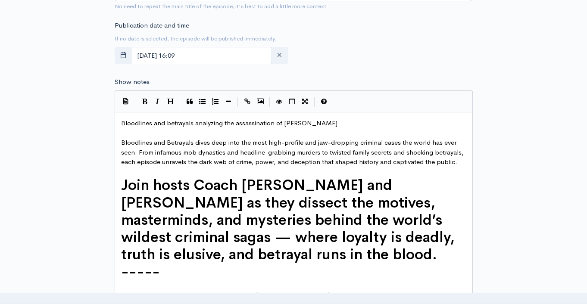
scroll to position [529, 0]
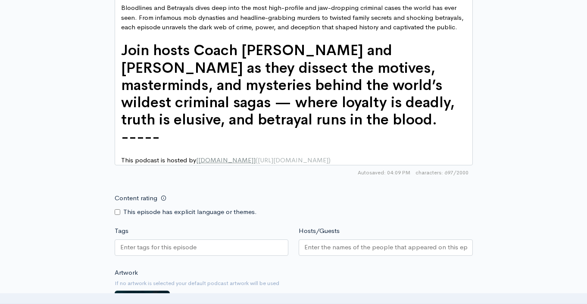
click at [219, 253] on div at bounding box center [202, 248] width 174 height 16
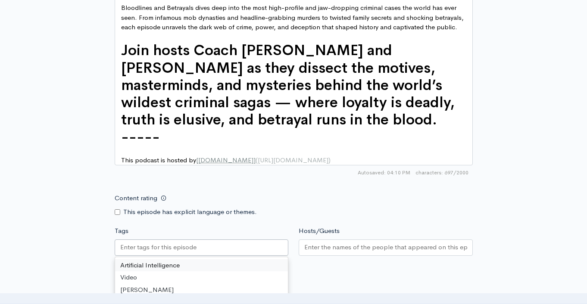
paste input "Bloodlines and betrayals analyzing the assassination of [PERSON_NAME]"
type input "Bloodlines and betrayals analyzing the assassination of [PERSON_NAME]"
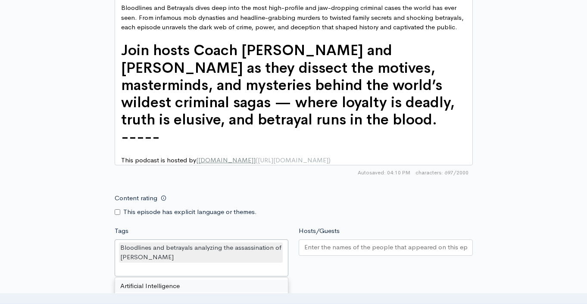
scroll to position [0, 0]
click at [358, 256] on div at bounding box center [386, 248] width 174 height 16
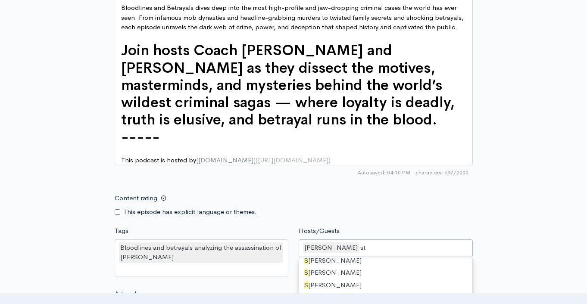
type input "ste"
click at [471, 206] on div "Content rating This episode has explicit language or themes." at bounding box center [294, 203] width 369 height 27
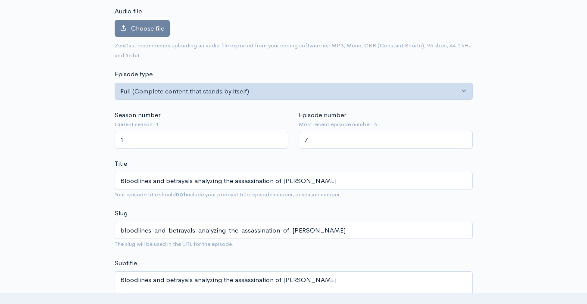
scroll to position [0, 0]
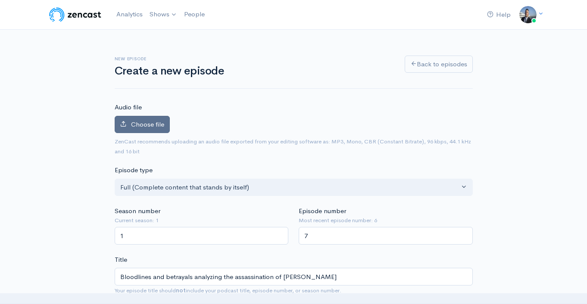
click at [140, 125] on span "Choose file" at bounding box center [147, 124] width 33 height 8
click at [0, 0] on input "Choose file" at bounding box center [0, 0] width 0 height 0
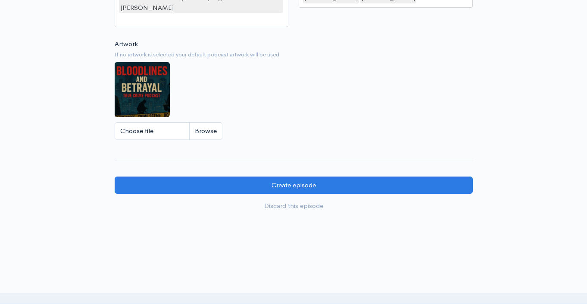
scroll to position [867, 0]
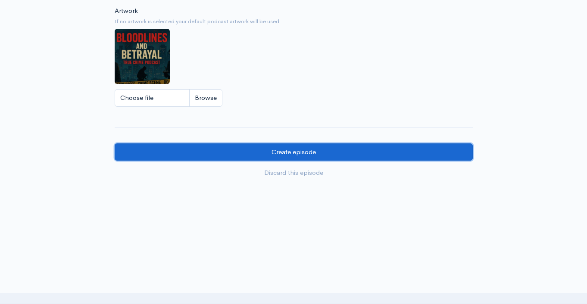
click at [300, 154] on input "Create episode" at bounding box center [294, 153] width 358 height 18
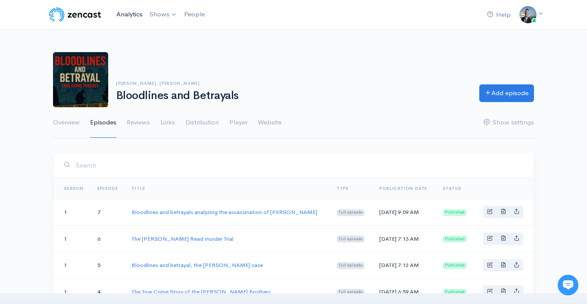
click at [134, 15] on link "Analytics" at bounding box center [129, 14] width 33 height 19
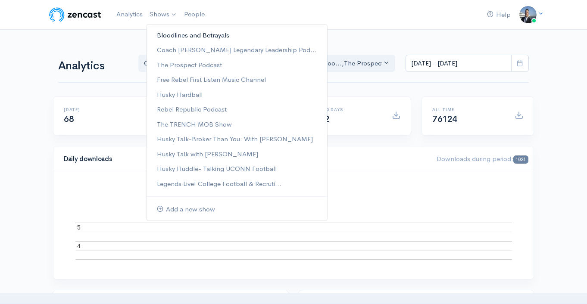
click at [166, 32] on link "Bloodlines and Betrayals" at bounding box center [237, 35] width 181 height 15
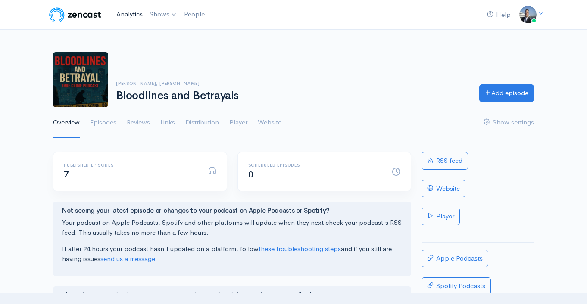
click at [129, 13] on link "Analytics" at bounding box center [129, 14] width 33 height 19
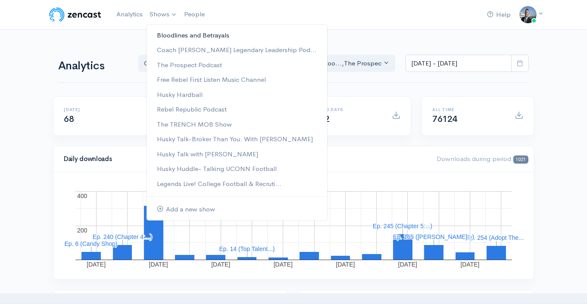
click at [239, 39] on link "Bloodlines and Betrayals" at bounding box center [237, 35] width 181 height 15
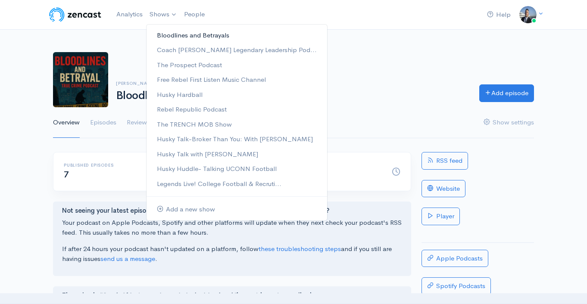
click at [171, 33] on link "Bloodlines and Betrayals" at bounding box center [237, 35] width 181 height 15
click at [169, 35] on link "Bloodlines and Betrayals" at bounding box center [237, 35] width 181 height 15
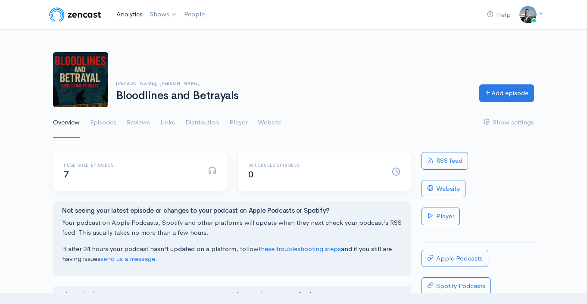
click at [127, 16] on link "Analytics" at bounding box center [129, 14] width 33 height 19
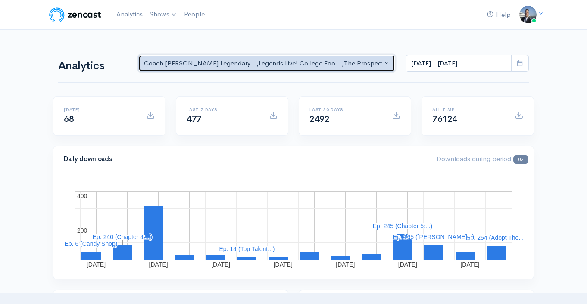
click at [331, 66] on div "Coach [PERSON_NAME] Legendary... , Legends Live! College Foo... , The Prospect …" at bounding box center [263, 64] width 238 height 10
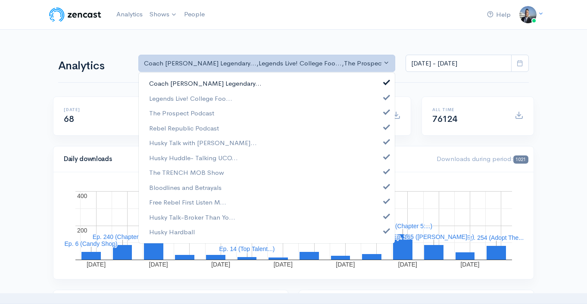
click at [386, 83] on span at bounding box center [386, 81] width 3 height 6
click at [384, 94] on link "Legends Live! College Foo..." at bounding box center [267, 98] width 256 height 15
click at [385, 113] on span at bounding box center [386, 111] width 3 height 6
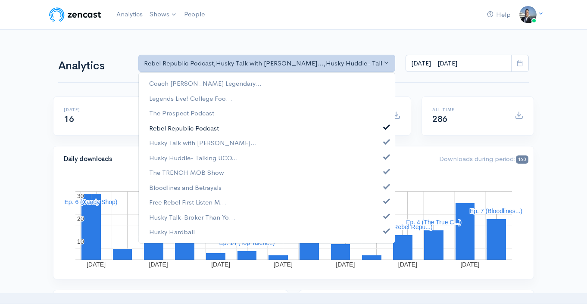
click at [386, 126] on span at bounding box center [386, 126] width 3 height 6
click at [384, 137] on link "Husky Talk with [PERSON_NAME]..." at bounding box center [267, 143] width 256 height 15
click at [385, 154] on link "Husky Huddle- Talking UCO..." at bounding box center [267, 158] width 256 height 15
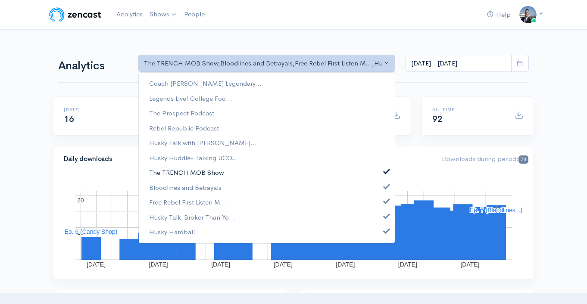
click at [386, 169] on span at bounding box center [386, 171] width 3 height 6
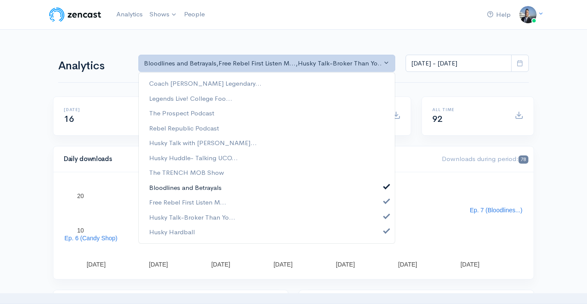
click at [384, 183] on link "Bloodlines and Betrayals" at bounding box center [267, 187] width 256 height 15
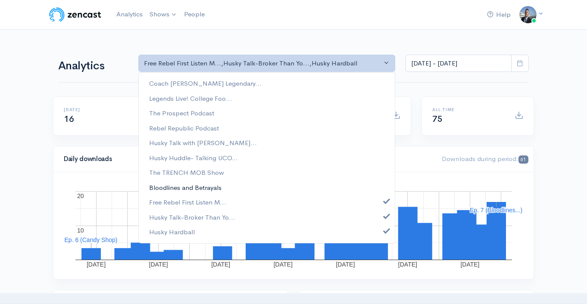
select select "15938"
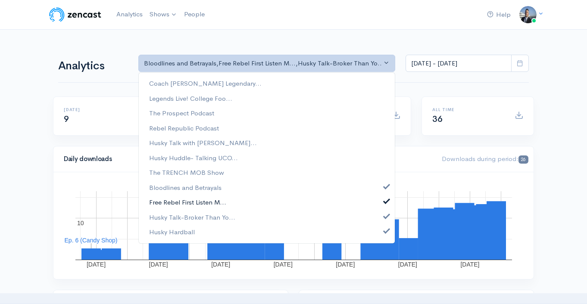
click at [385, 200] on span at bounding box center [386, 201] width 3 height 6
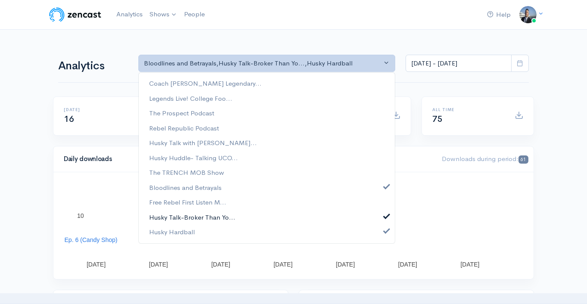
drag, startPoint x: 385, startPoint y: 215, endPoint x: 385, endPoint y: 223, distance: 7.8
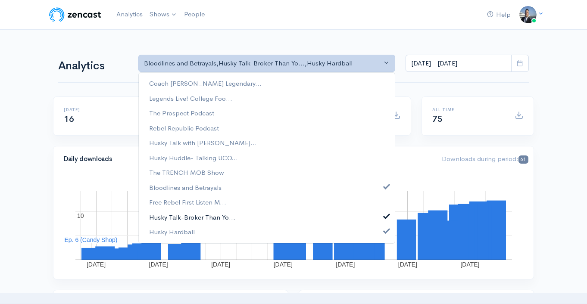
click at [385, 215] on span at bounding box center [386, 215] width 3 height 6
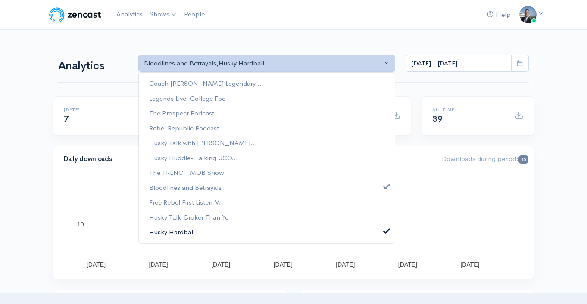
click at [388, 232] on span at bounding box center [386, 230] width 3 height 6
click at [529, 197] on div "[DATE] [DATE] [DATE] [DATE] [DATE] [DATE] [DATE] 5 5 10 10 Ep. 7 (Bloodlines...…" at bounding box center [293, 225] width 480 height 107
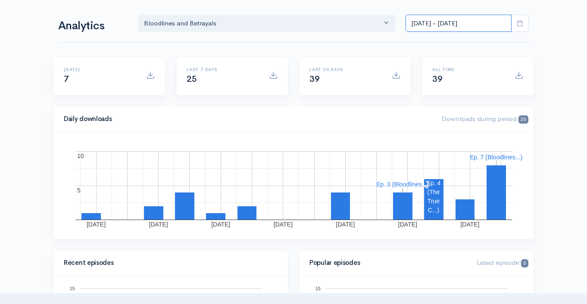
click at [467, 22] on input "[DATE] - [DATE]" at bounding box center [459, 24] width 106 height 18
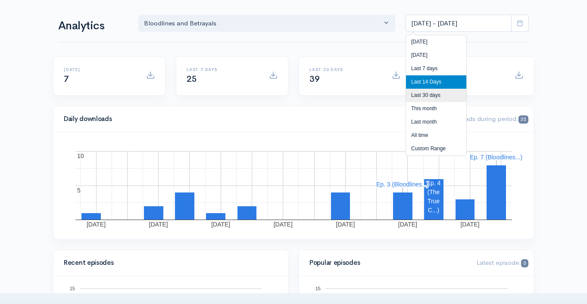
click at [438, 98] on li "Last 30 days" at bounding box center [436, 95] width 60 height 13
type input "[DATE] - [DATE]"
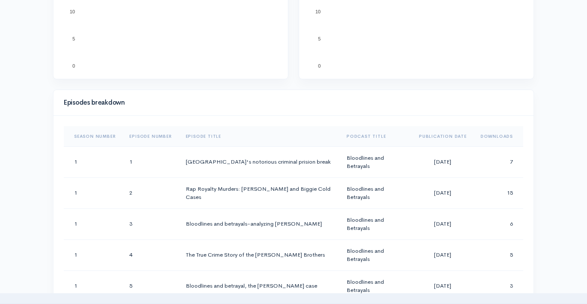
click at [499, 134] on th "Downloads" at bounding box center [499, 136] width 50 height 21
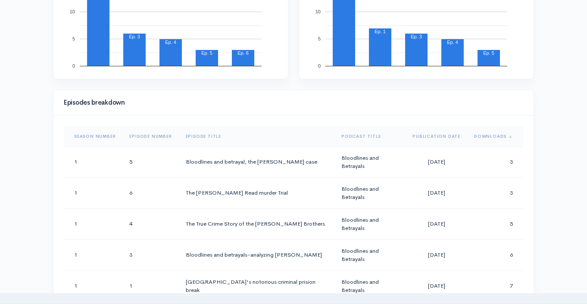
click at [499, 134] on th "Downloads" at bounding box center [495, 136] width 56 height 21
